Goal: Task Accomplishment & Management: Complete application form

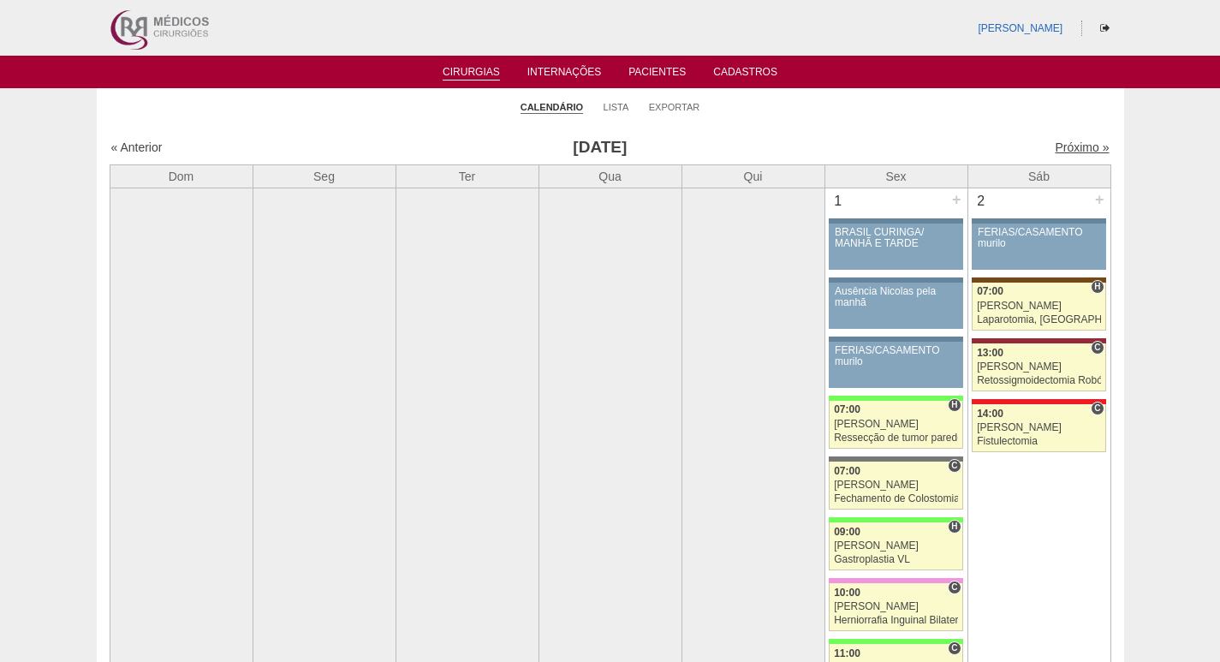
click at [1054, 146] on link "Próximo »" at bounding box center [1081, 147] width 54 height 14
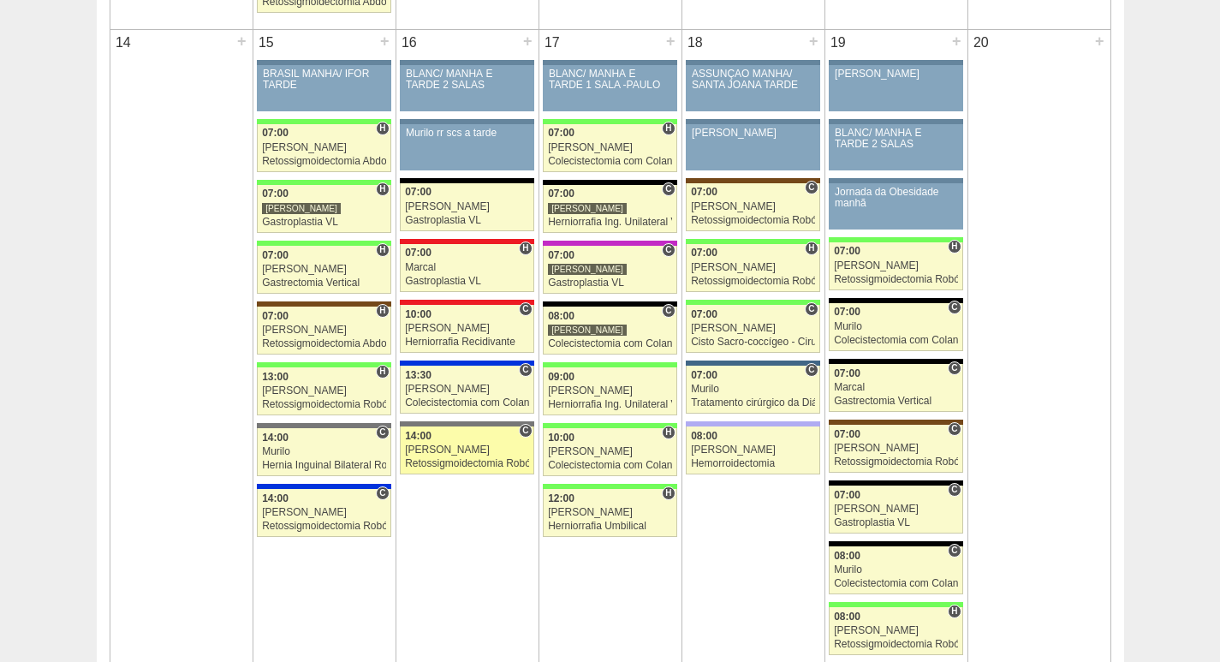
scroll to position [1712, 0]
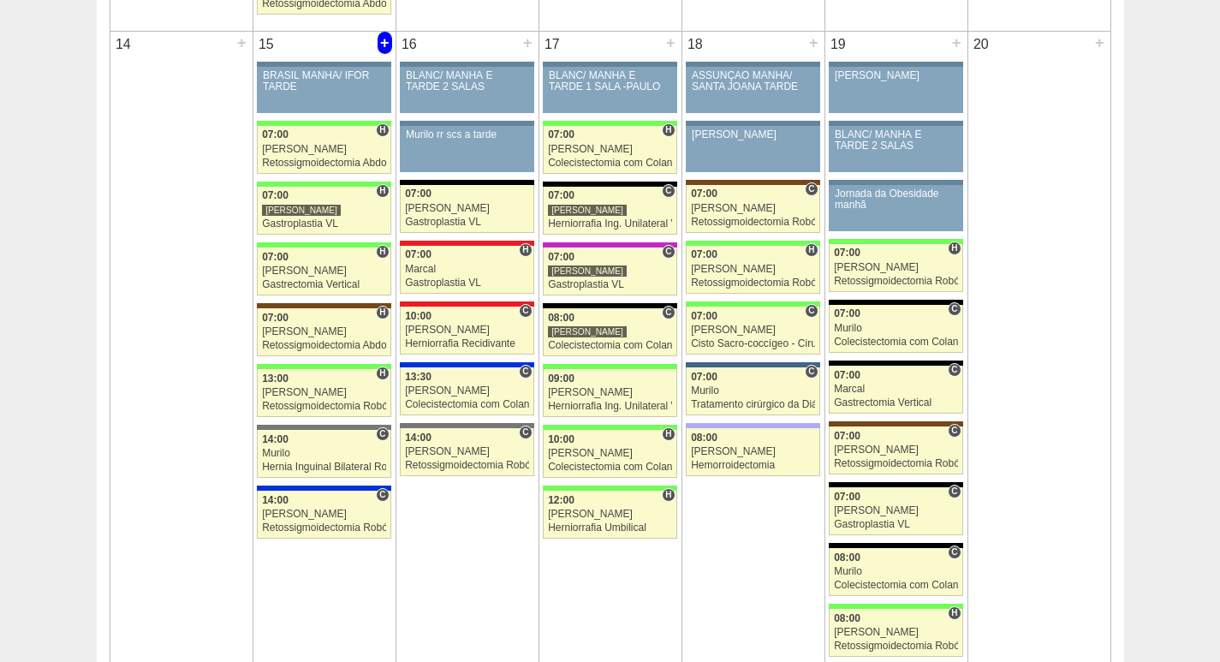
click at [383, 48] on div "+" at bounding box center [384, 43] width 15 height 22
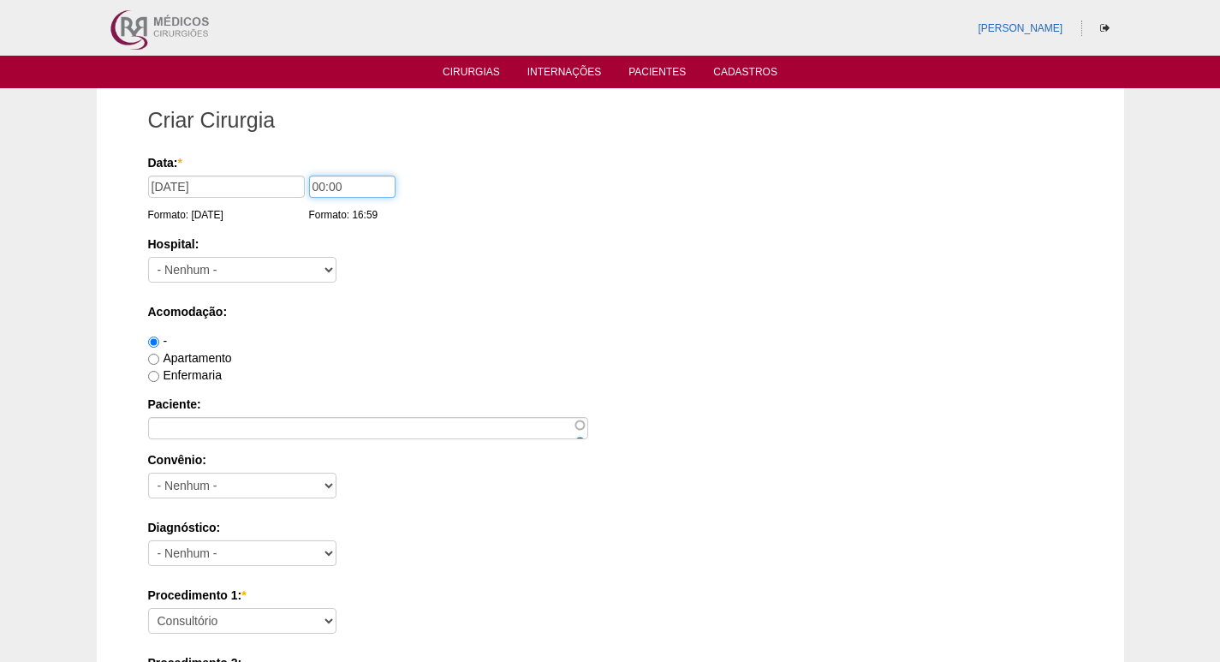
click at [318, 185] on input "00:00" at bounding box center [352, 186] width 86 height 22
type input "09:00"
click at [217, 269] on select "- Nenhum - 9 de Julho Albert Einstein Alvorada América Assunção Bartira Benefic…" at bounding box center [242, 270] width 188 height 26
select select "8"
click at [148, 257] on select "- Nenhum - 9 de Julho Albert Einstein Alvorada América Assunção Bartira Benefic…" at bounding box center [242, 270] width 188 height 26
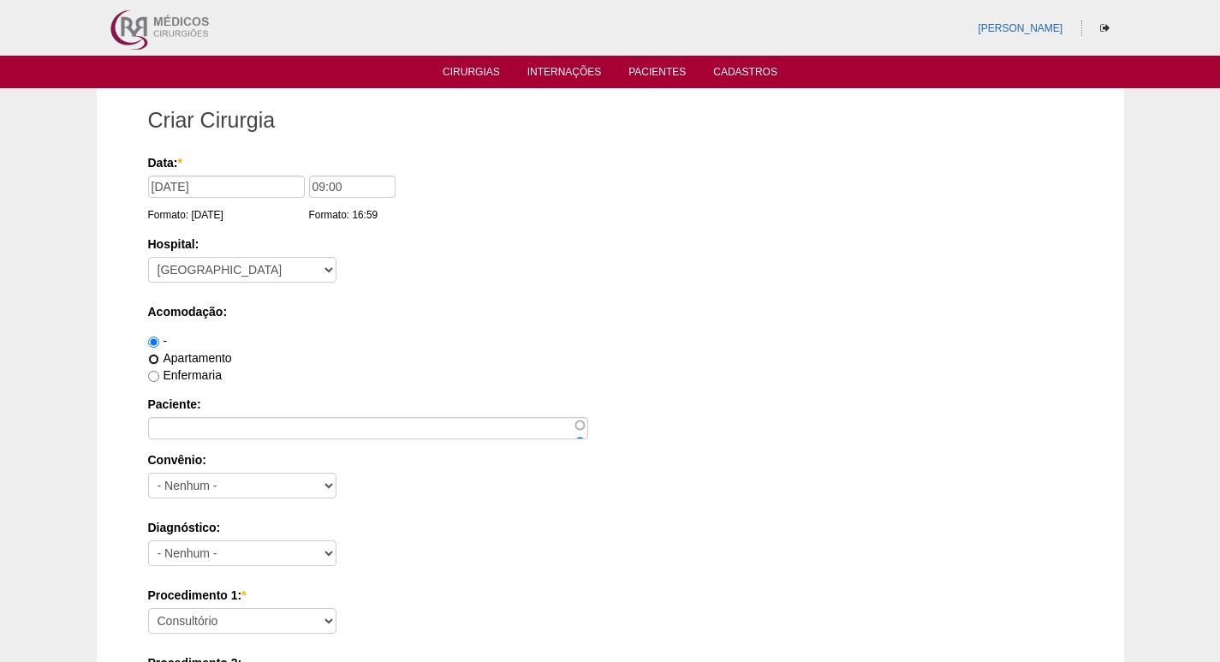
drag, startPoint x: 153, startPoint y: 359, endPoint x: 208, endPoint y: 358, distance: 54.8
click at [155, 358] on input "Apartamento" at bounding box center [153, 358] width 11 height 11
radio input "true"
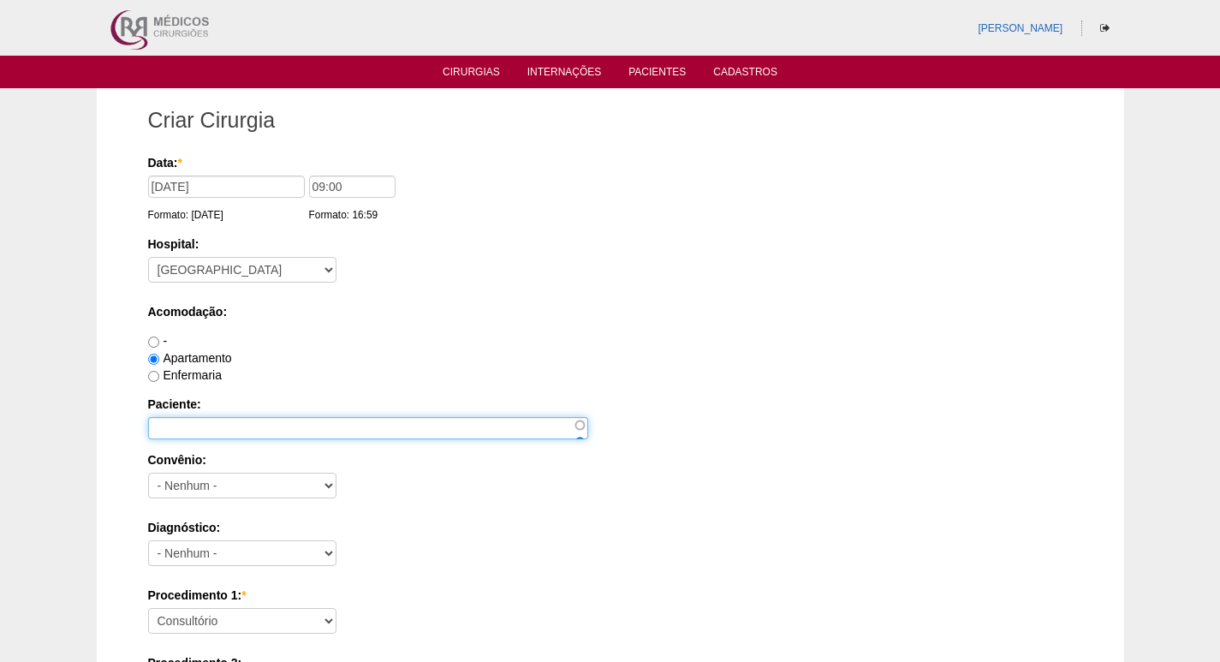
click at [194, 430] on input "Paciente:" at bounding box center [368, 428] width 440 height 22
paste input "[PERSON_NAME]"
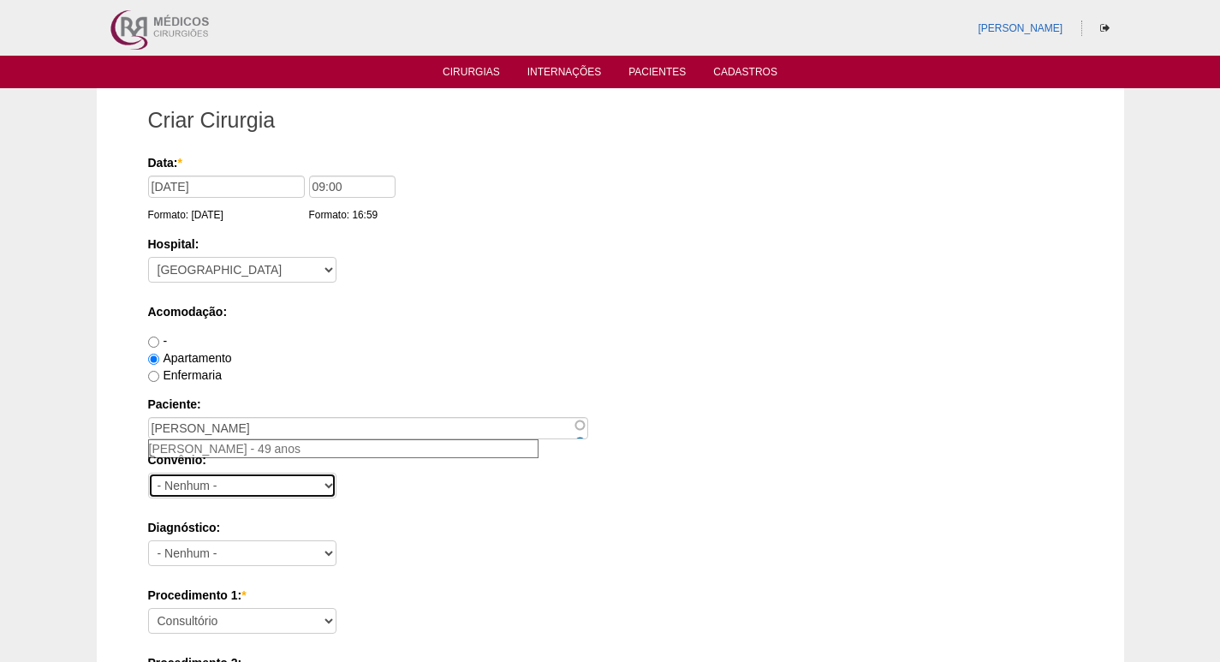
click at [196, 490] on select "- Nenhum - Abet Afresp Allianz Amil Blue Life Caasp Cabesp Caixa de Pensões Car…" at bounding box center [242, 485] width 188 height 26
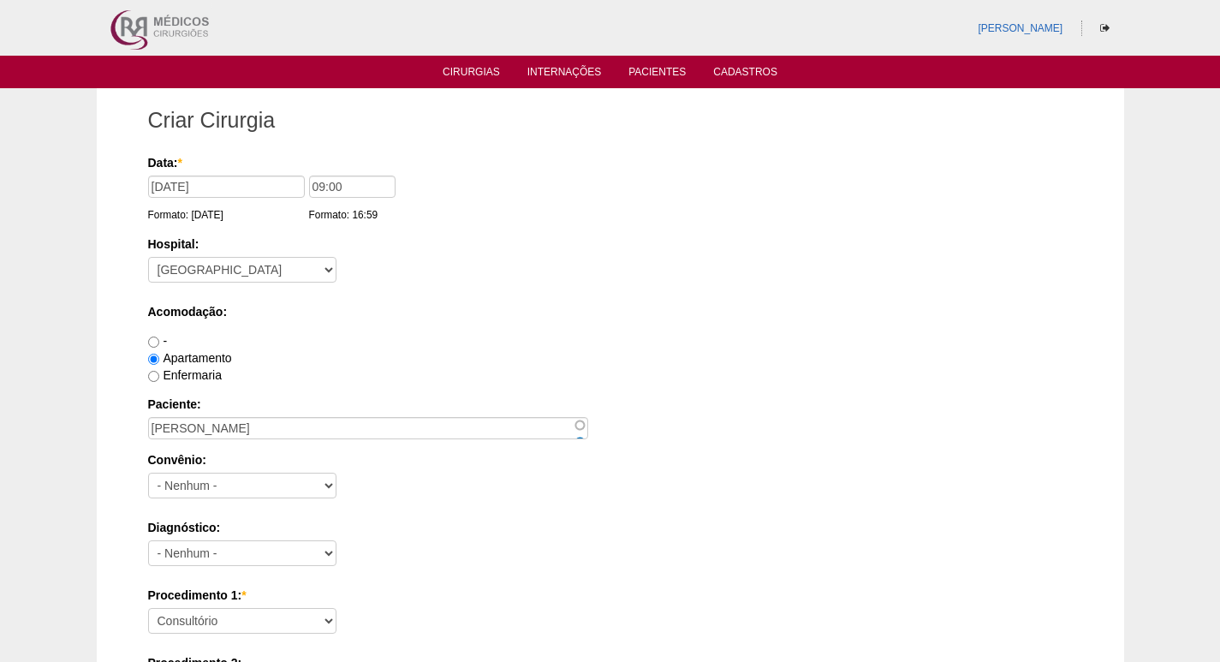
click at [538, 352] on div "Apartamento" at bounding box center [610, 357] width 924 height 17
click at [341, 427] on input "[PERSON_NAME]" at bounding box center [368, 428] width 440 height 22
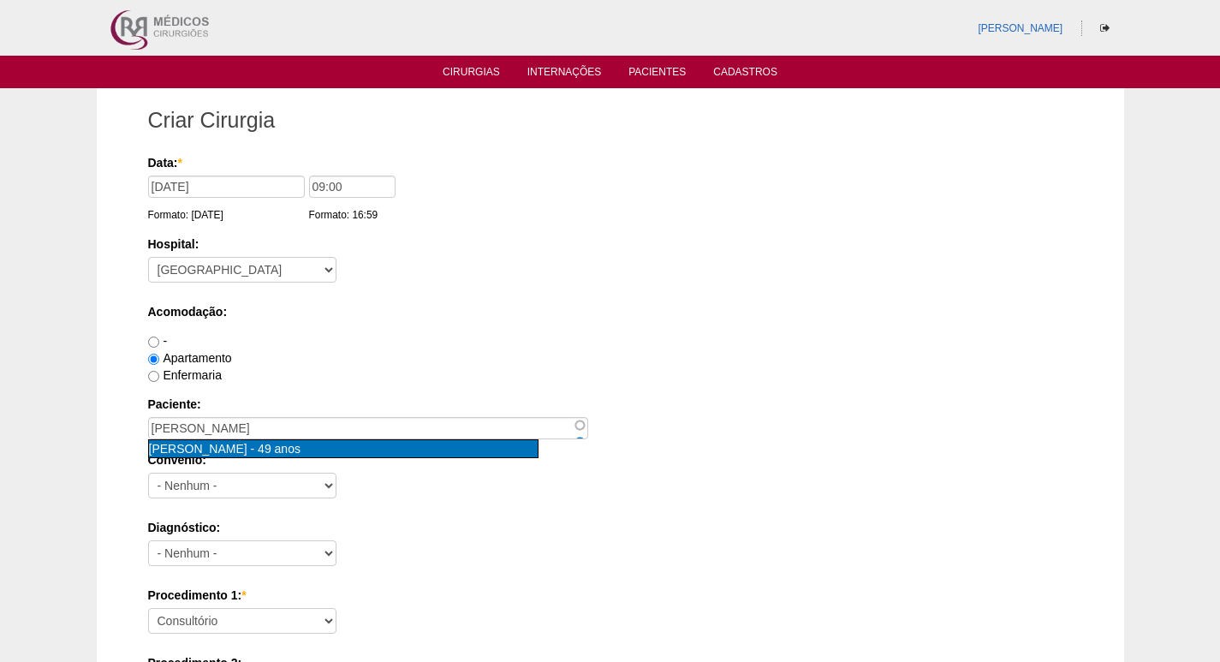
type input "José Roberto Pereira Junior [nid:53350]"
click at [300, 449] on span "49 anos" at bounding box center [279, 449] width 43 height 14
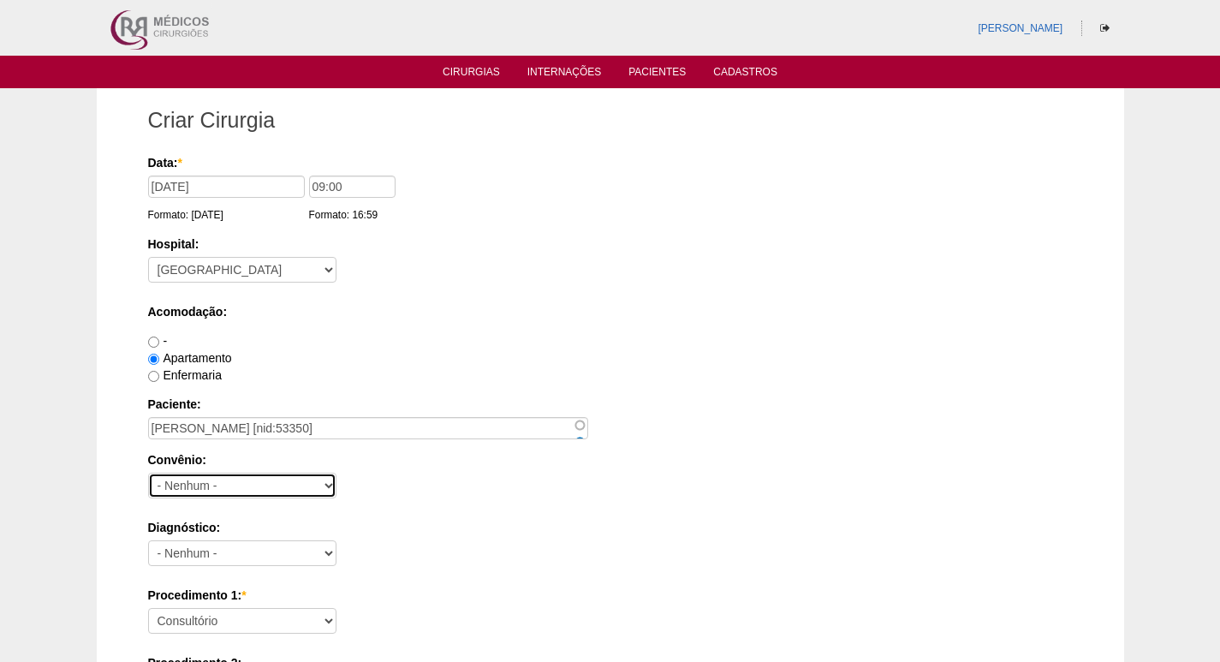
click at [258, 490] on select "- Nenhum - Abet Afresp Allianz Amil Blue Life Caasp Cabesp Caixa de Pensões Car…" at bounding box center [242, 485] width 188 height 26
select select "26"
click at [148, 472] on select "- Nenhum - Abet Afresp Allianz Amil Blue Life Caasp Cabesp Caixa de Pensões Car…" at bounding box center [242, 485] width 188 height 26
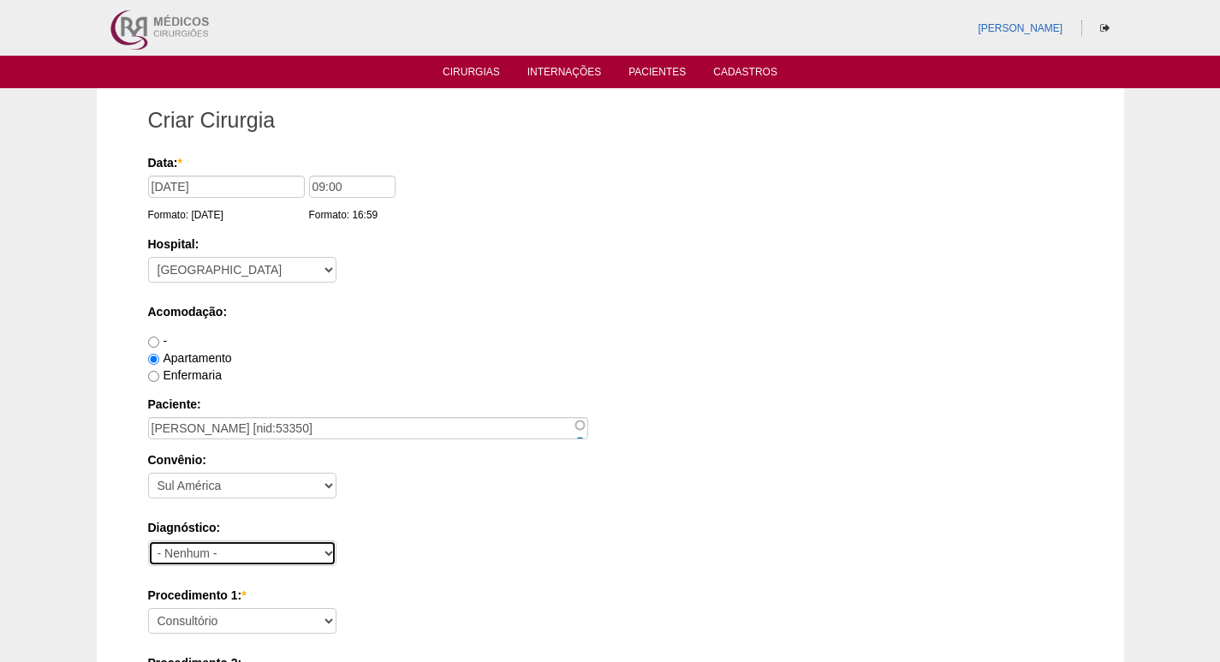
click at [259, 555] on select "- Nenhum - Abdome Agudo Abscesso Hepático Abscesso Perianal Abscesso Peritoneal…" at bounding box center [242, 553] width 188 height 26
select select "12"
click at [148, 540] on select "- Nenhum - Abdome Agudo Abscesso Hepático Abscesso Perianal Abscesso Peritoneal…" at bounding box center [242, 553] width 188 height 26
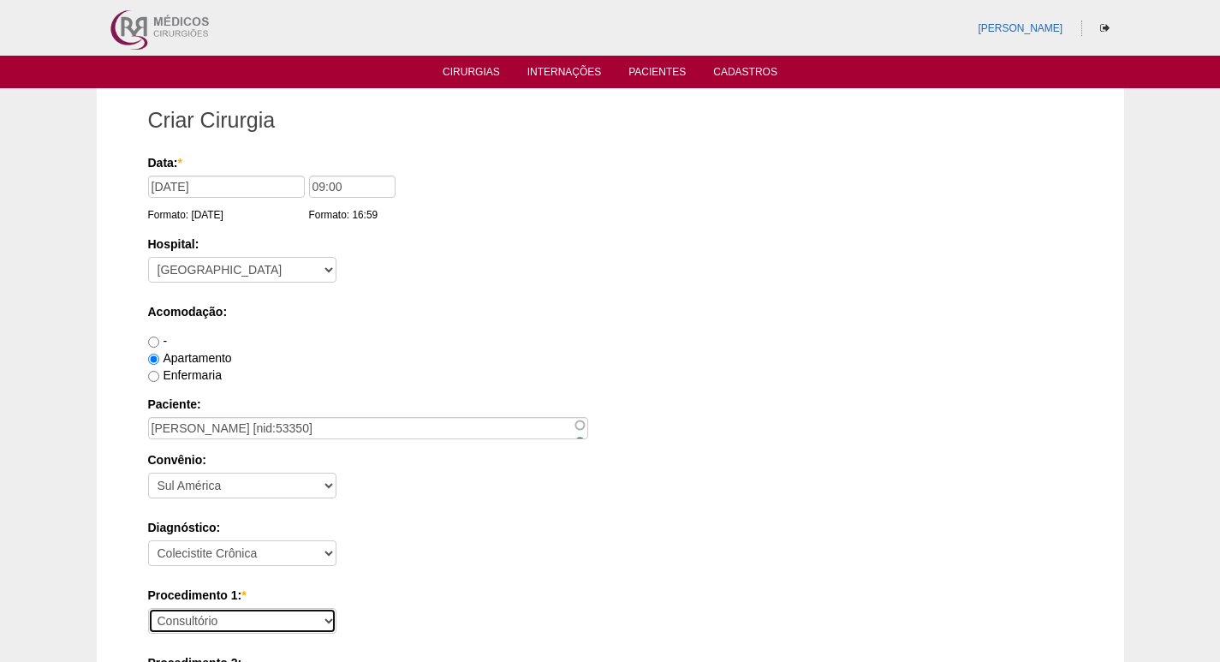
click at [285, 615] on select "Consultório Abscesso Hepático - Drenagem Abscesso perianal Amputação Abdômino P…" at bounding box center [242, 621] width 188 height 26
select select "3735"
click at [148, 608] on select "Consultório Abscesso Hepático - Drenagem Abscesso perianal Amputação Abdômino P…" at bounding box center [242, 621] width 188 height 26
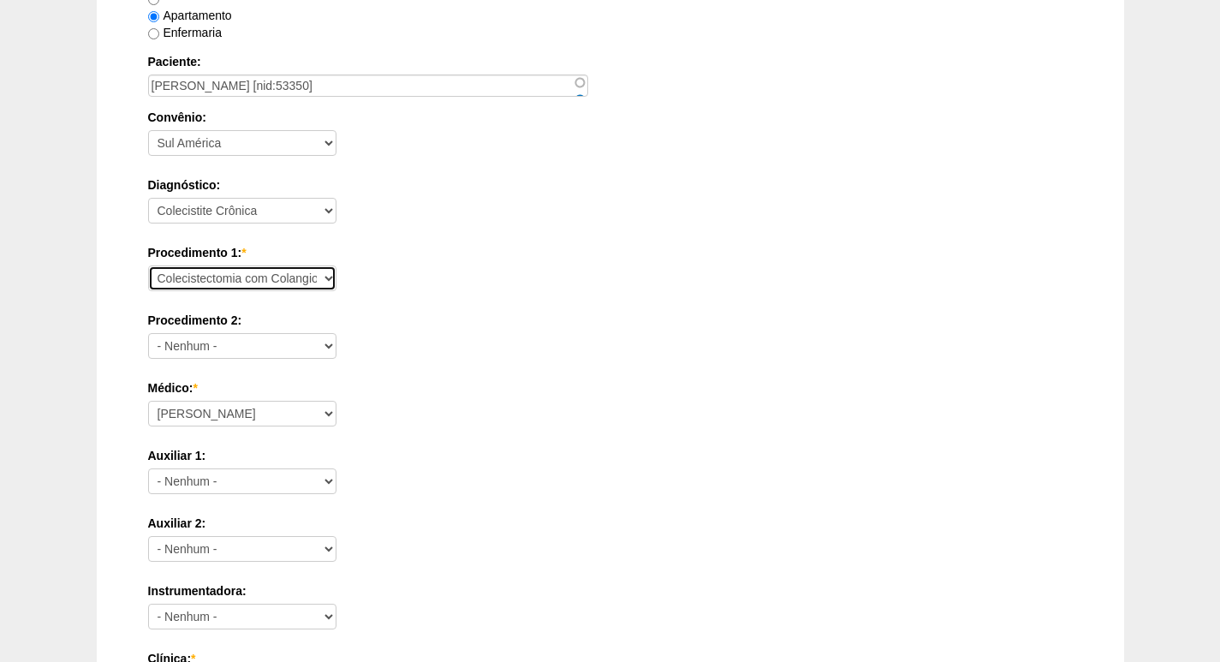
scroll to position [770, 0]
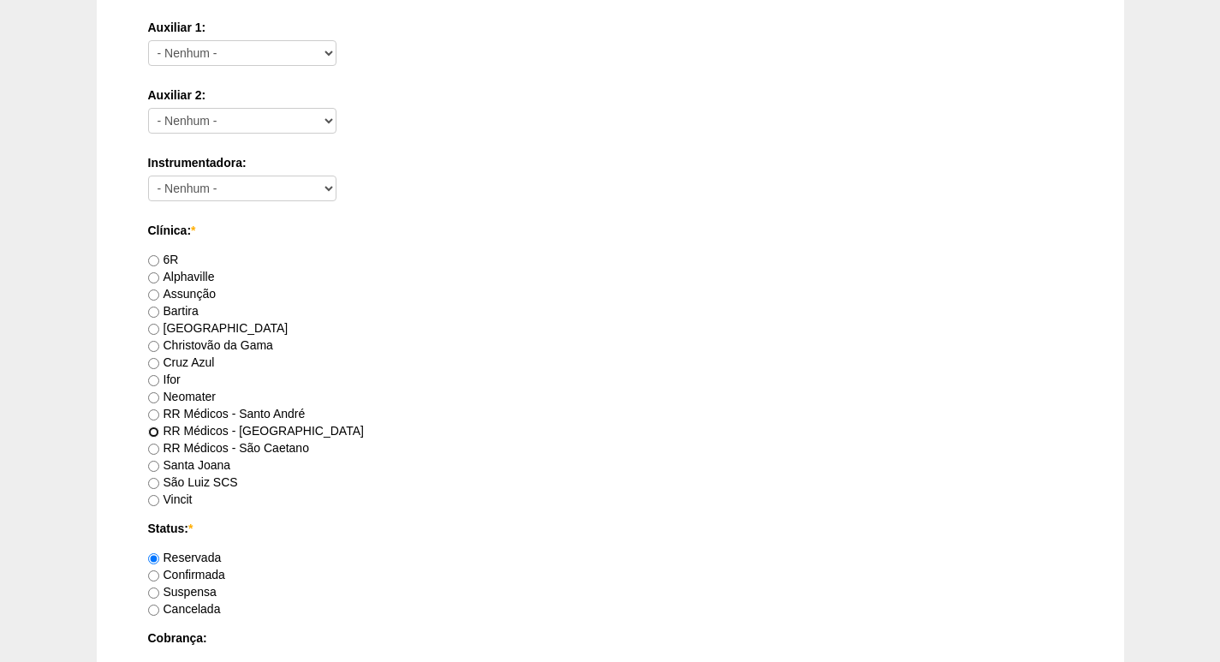
click at [154, 430] on input "RR Médicos - São Bernardo do Campo" at bounding box center [153, 431] width 11 height 11
radio input "true"
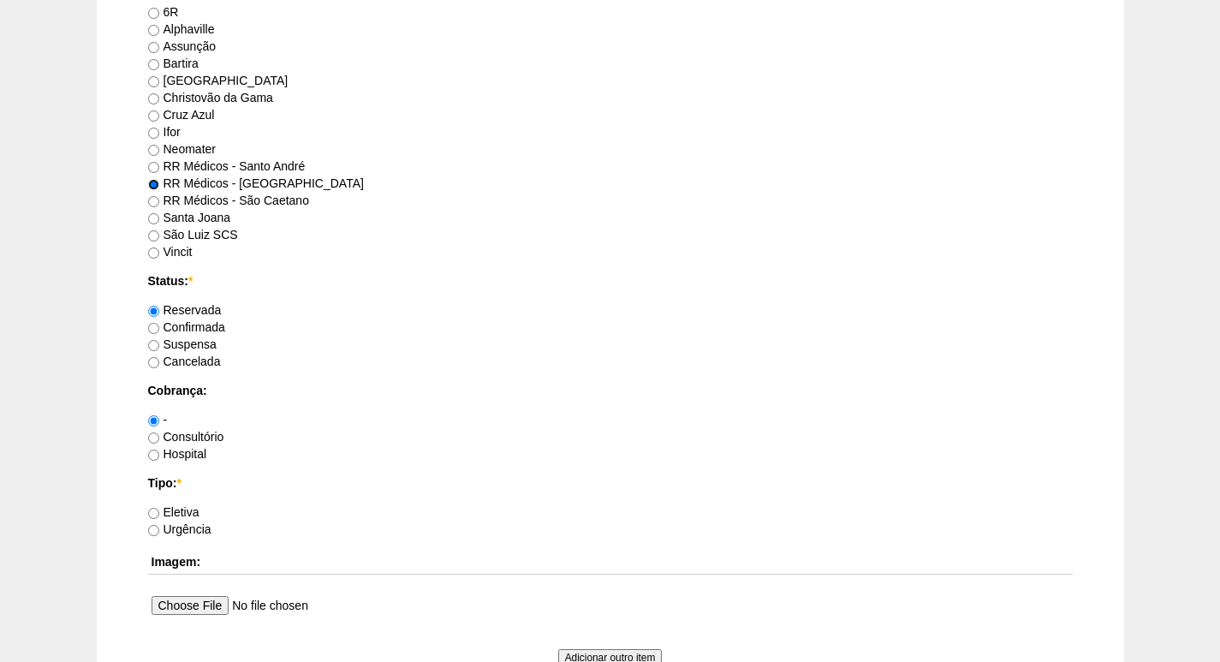
scroll to position [1027, 0]
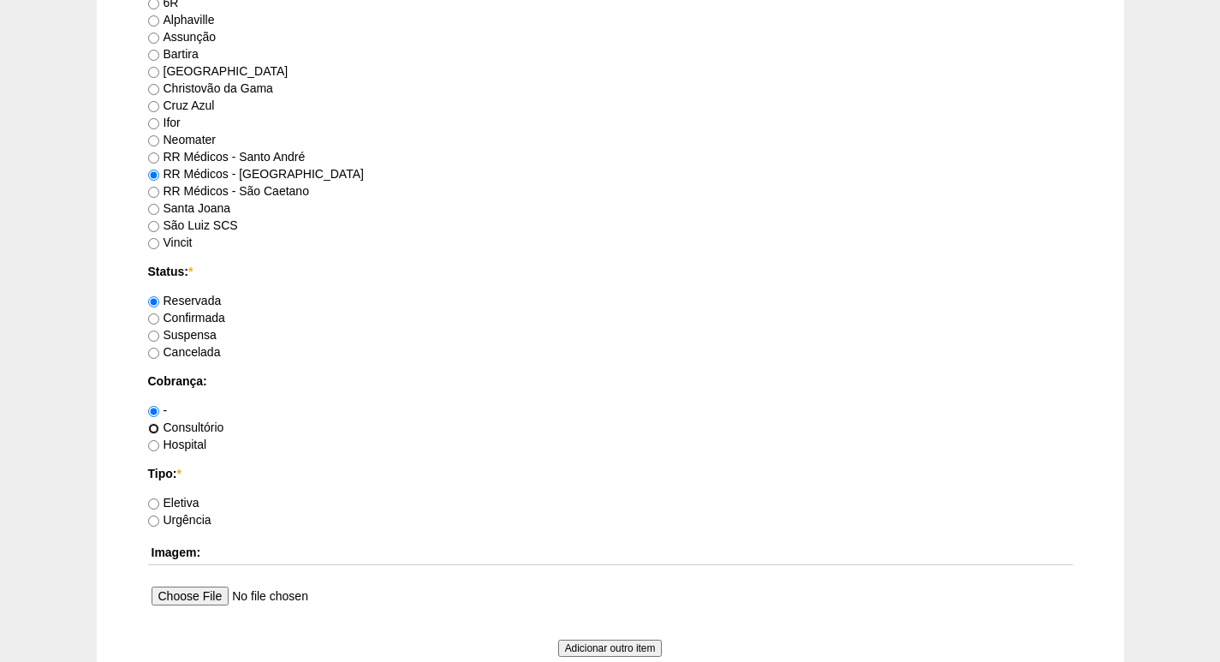
click at [152, 426] on input "Consultório" at bounding box center [153, 428] width 11 height 11
radio input "true"
click at [152, 502] on input "Eletiva" at bounding box center [153, 503] width 11 height 11
radio input "true"
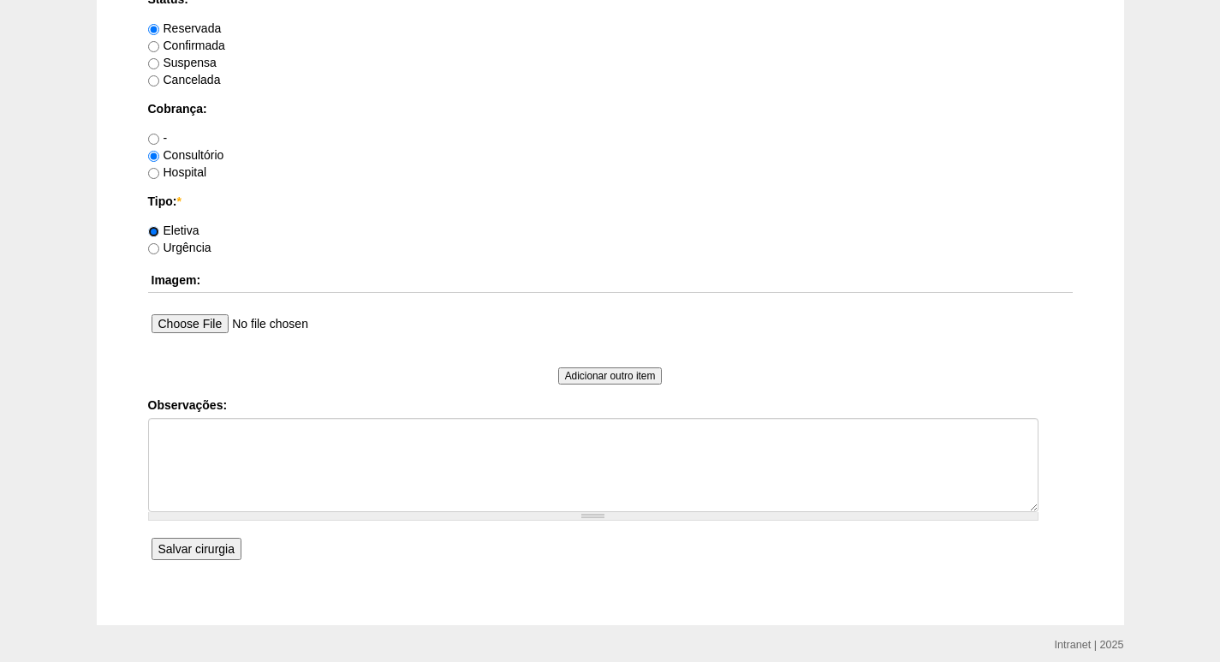
scroll to position [1366, 0]
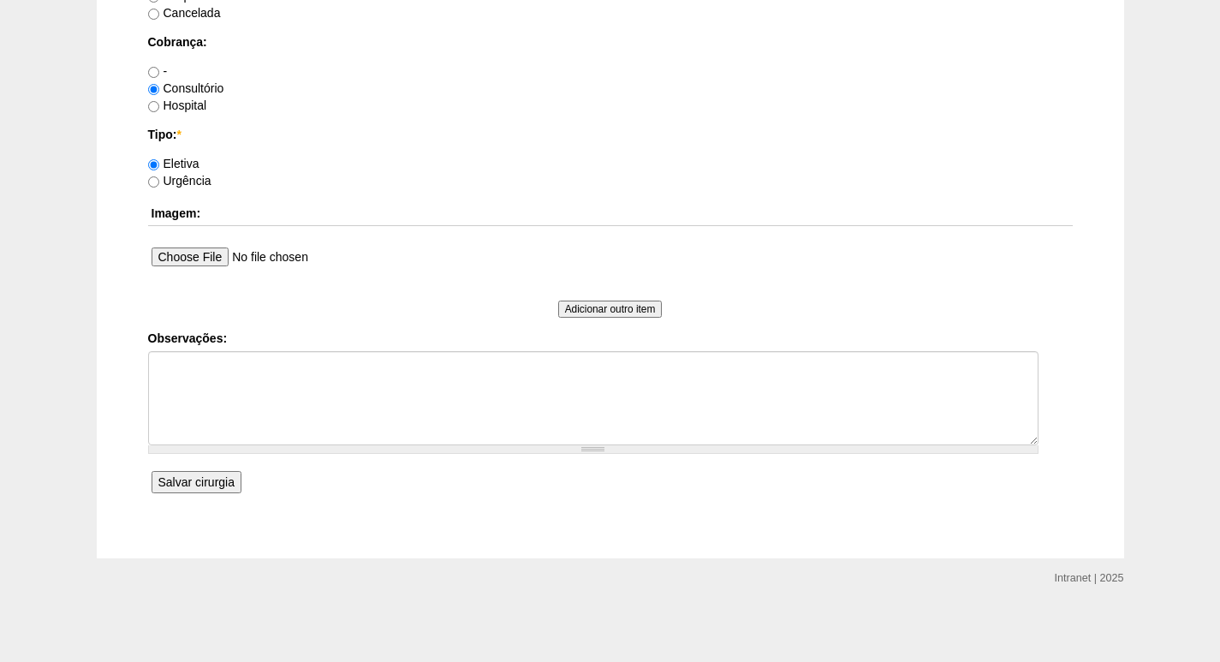
click at [193, 485] on input "Salvar cirurgia" at bounding box center [196, 482] width 90 height 22
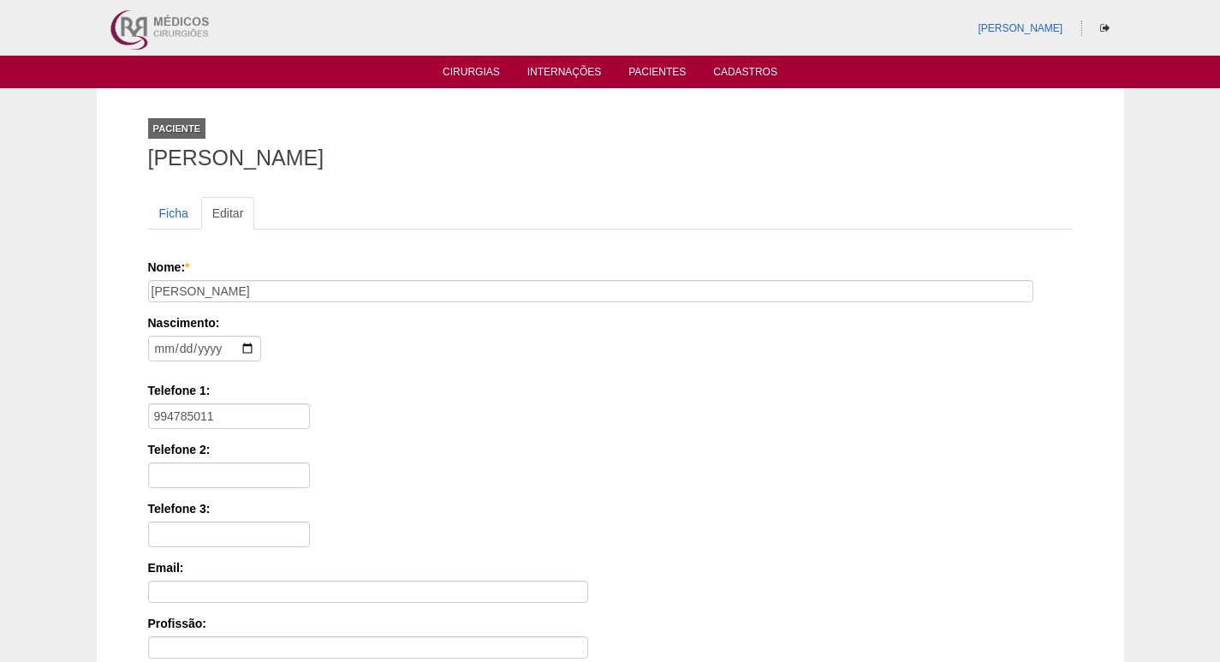
scroll to position [342, 0]
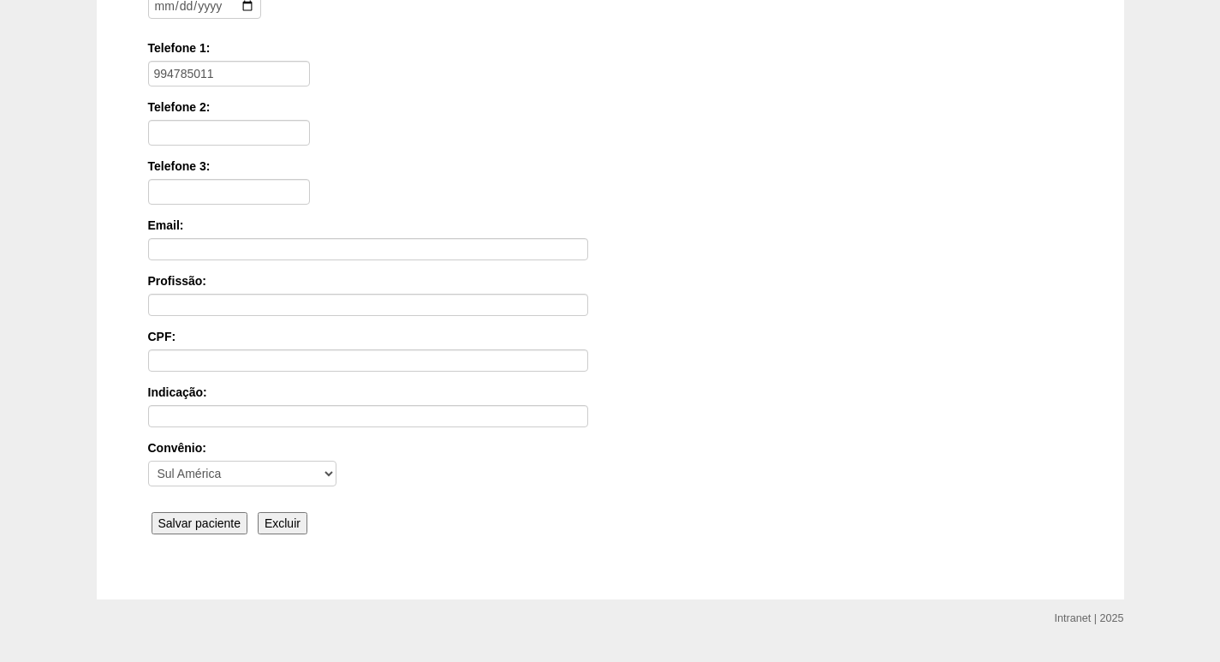
click at [214, 522] on input "Salvar paciente" at bounding box center [199, 523] width 97 height 22
